Goal: Check status: Check status

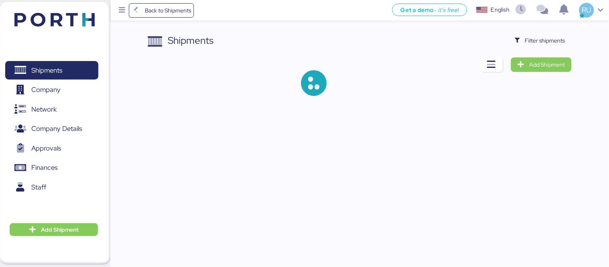
click at [548, 42] on span "Filter shipments" at bounding box center [545, 41] width 40 height 10
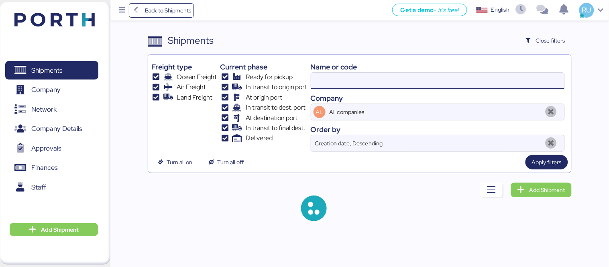
click at [446, 77] on input at bounding box center [437, 81] width 253 height 16
paste input "O0051477"
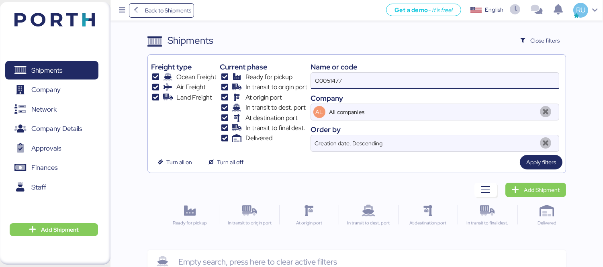
type input "O0051477"
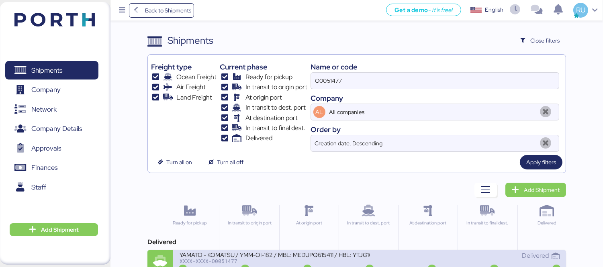
click at [334, 259] on div "XXXX-XXXX-O0051477" at bounding box center [274, 261] width 190 height 6
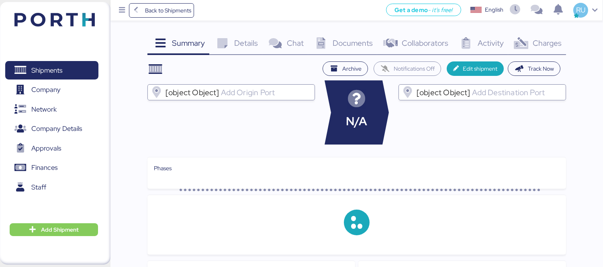
click at [538, 47] on span "Charges" at bounding box center [546, 43] width 29 height 10
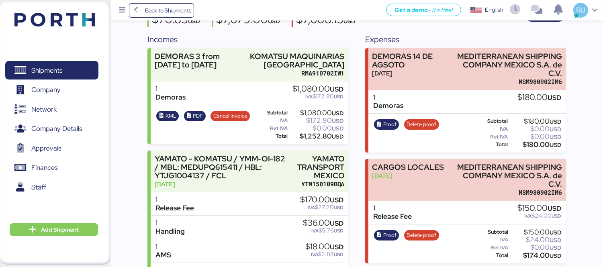
scroll to position [83, 0]
click at [86, 16] on img at bounding box center [54, 20] width 80 height 14
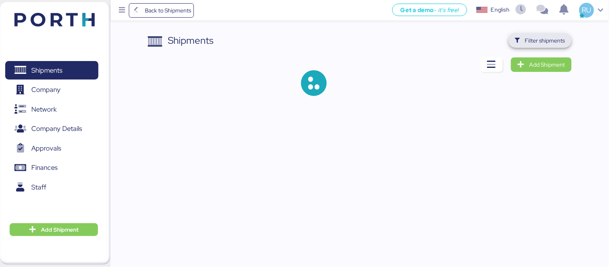
click at [529, 46] on span "Filter shipments" at bounding box center [540, 40] width 50 height 11
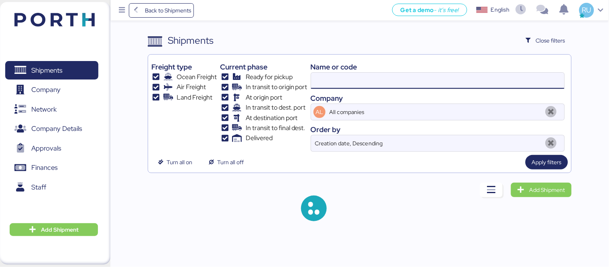
click at [414, 87] on input at bounding box center [437, 81] width 253 height 16
paste input "O0051940"
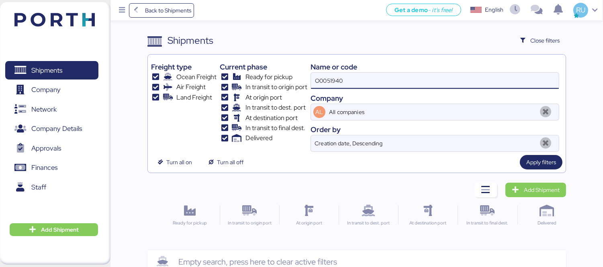
type input "O0051940"
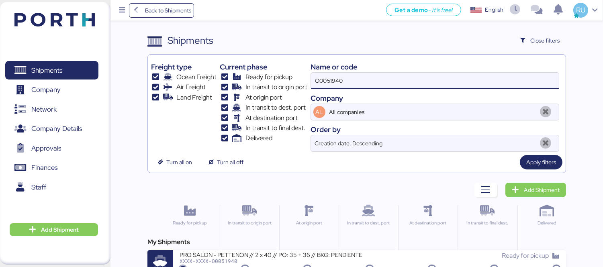
click at [309, 256] on div "PRO SALON - PETTENON // 2 x 40 // PO: 35 + 36 // BKG: PENDIENTE" at bounding box center [274, 254] width 190 height 7
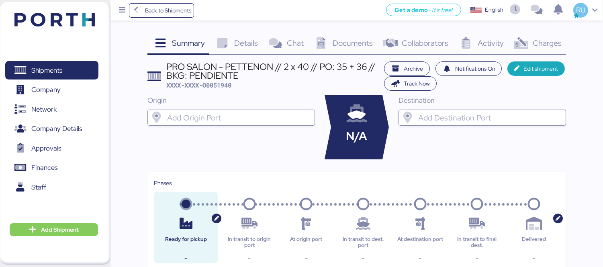
click at [468, 153] on div "Destination" at bounding box center [481, 127] width 167 height 64
